Goal: Find contact information: Find contact information

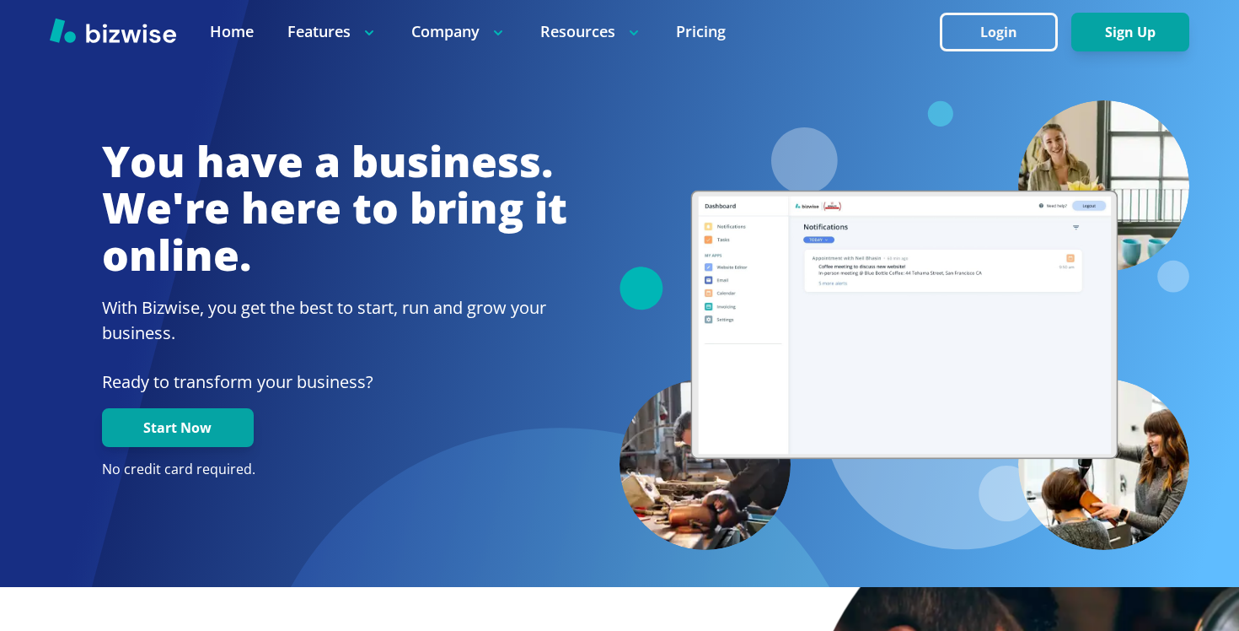
click at [449, 72] on div at bounding box center [620, 68] width 1140 height 63
click at [985, 31] on button "Login" at bounding box center [999, 32] width 118 height 39
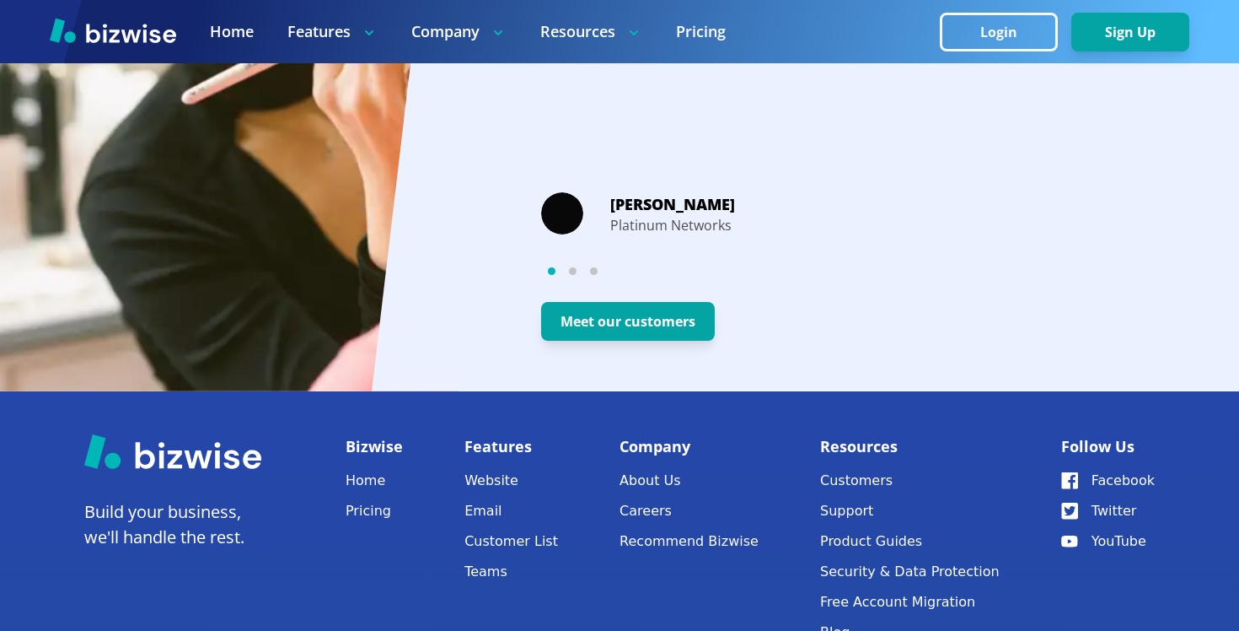
scroll to position [3416, 0]
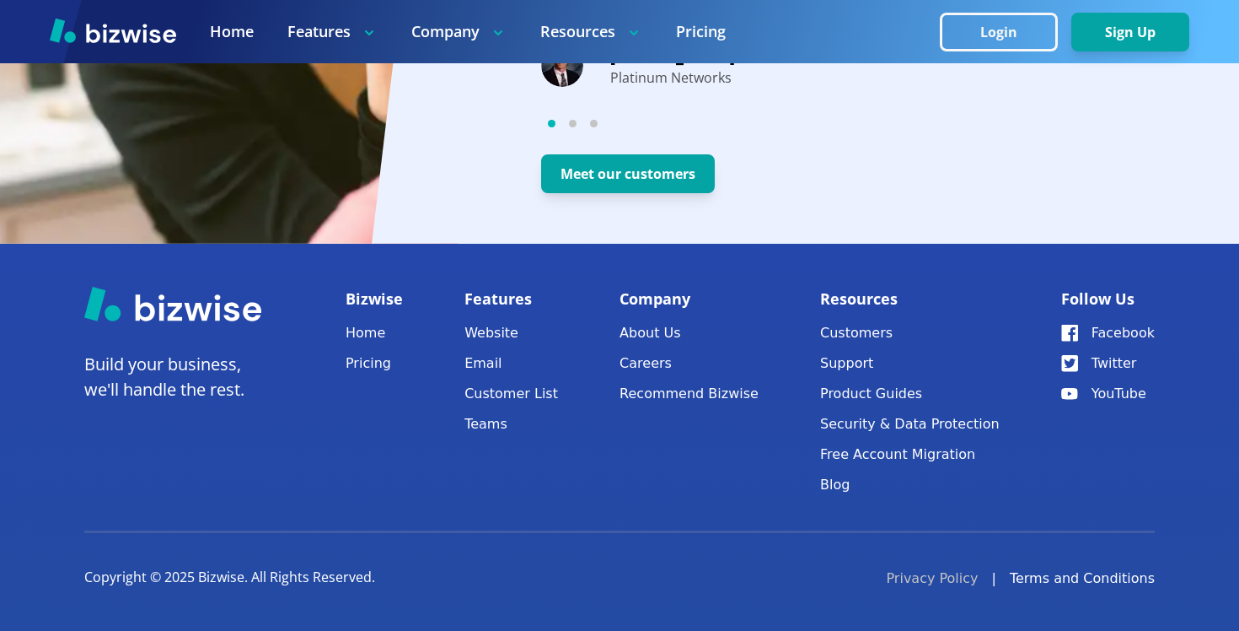
click at [958, 587] on link "Privacy Policy" at bounding box center [932, 578] width 92 height 20
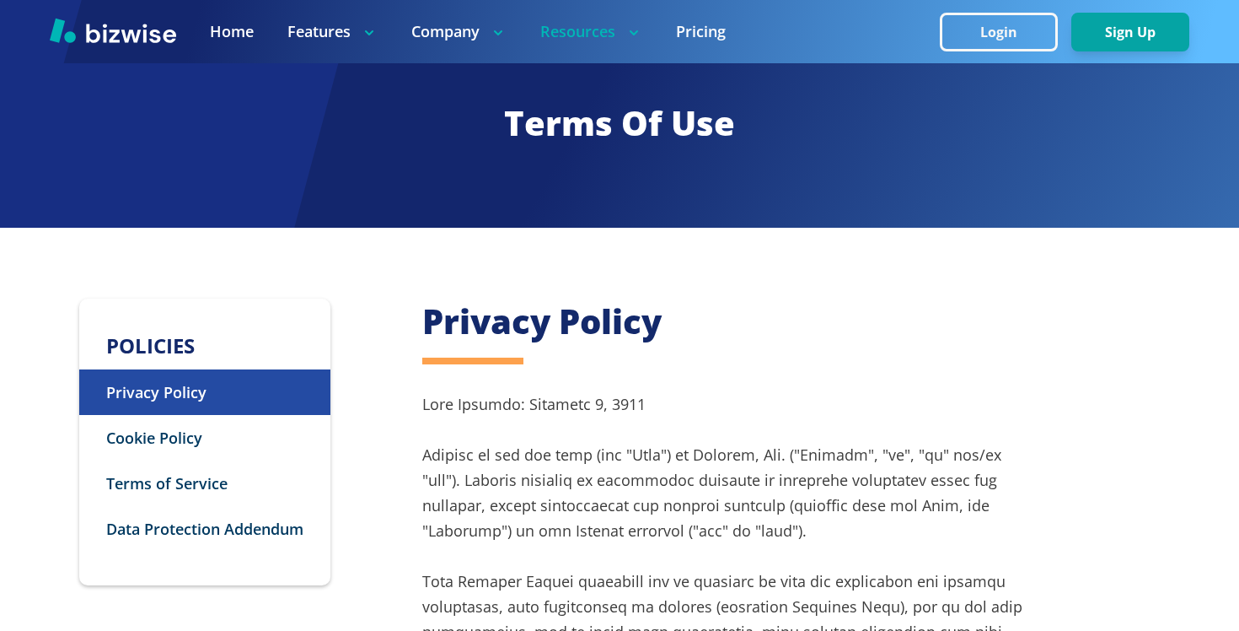
scroll to position [9621, 0]
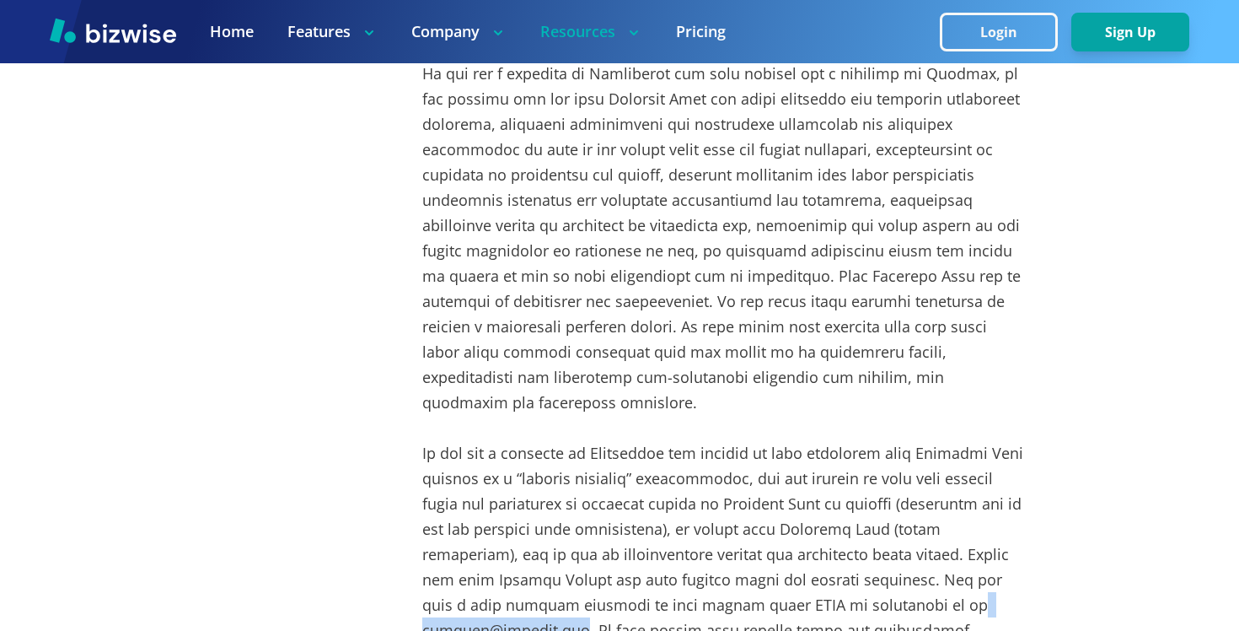
drag, startPoint x: 963, startPoint y: 320, endPoint x: 813, endPoint y: 320, distance: 150.1
copy p "privacy@bizwise.com"
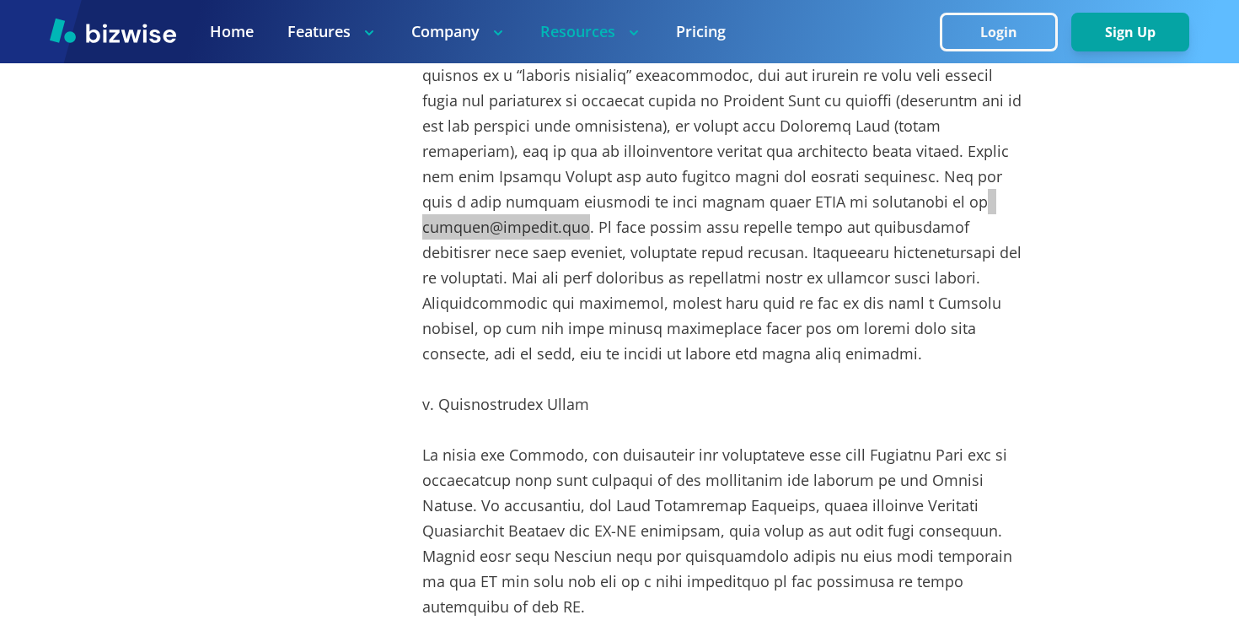
scroll to position [10410, 0]
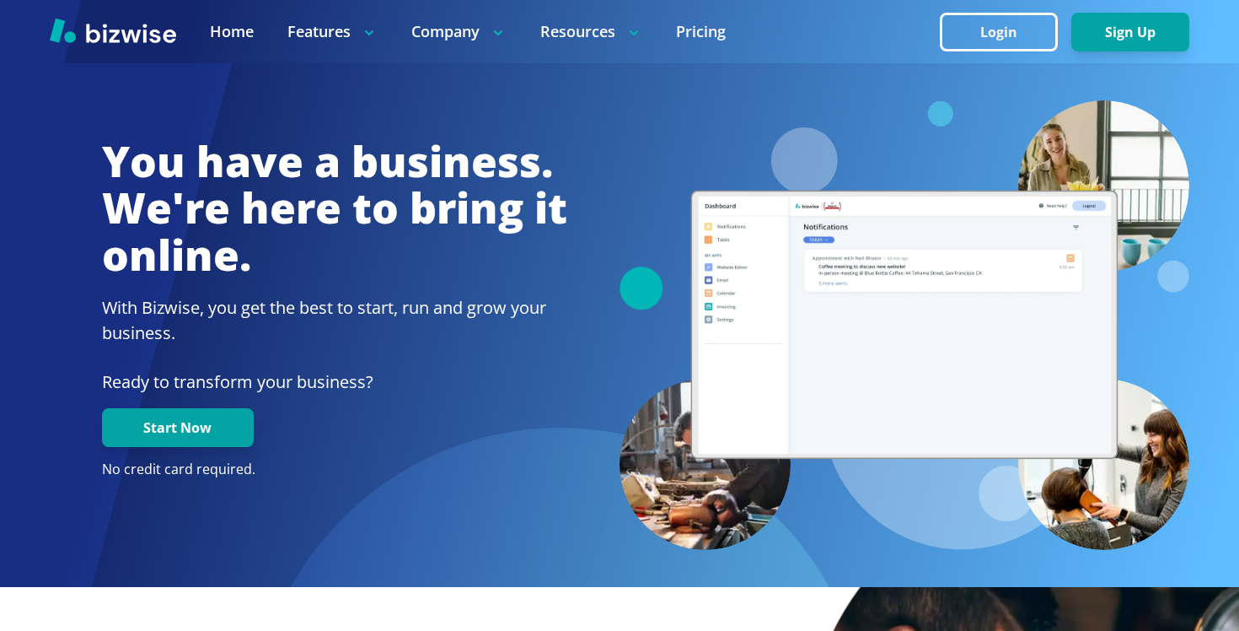
scroll to position [3416, 0]
